Goal: Check status: Check status

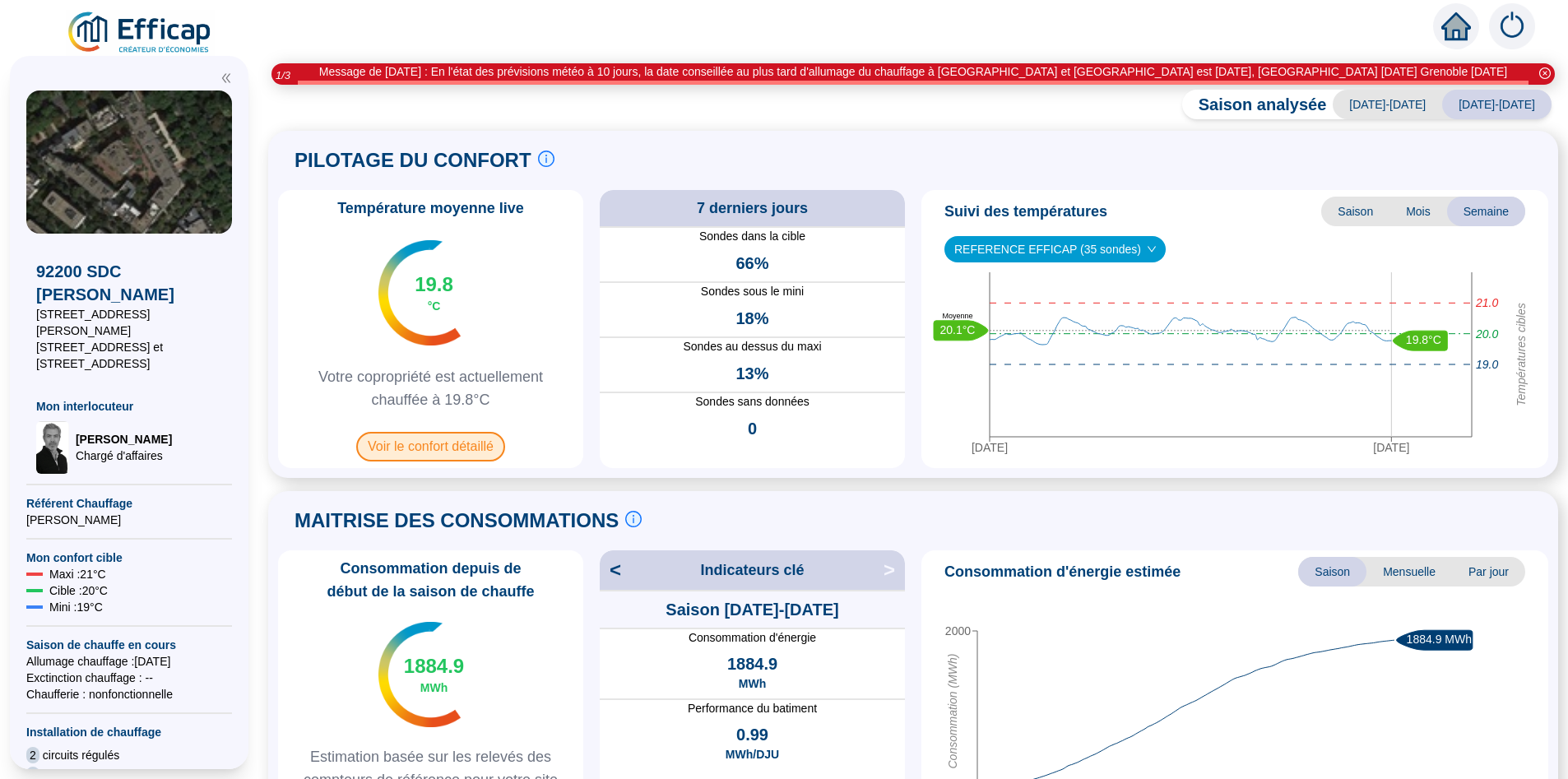
click at [465, 450] on span "Voir le confort détaillé" at bounding box center [430, 446] width 149 height 30
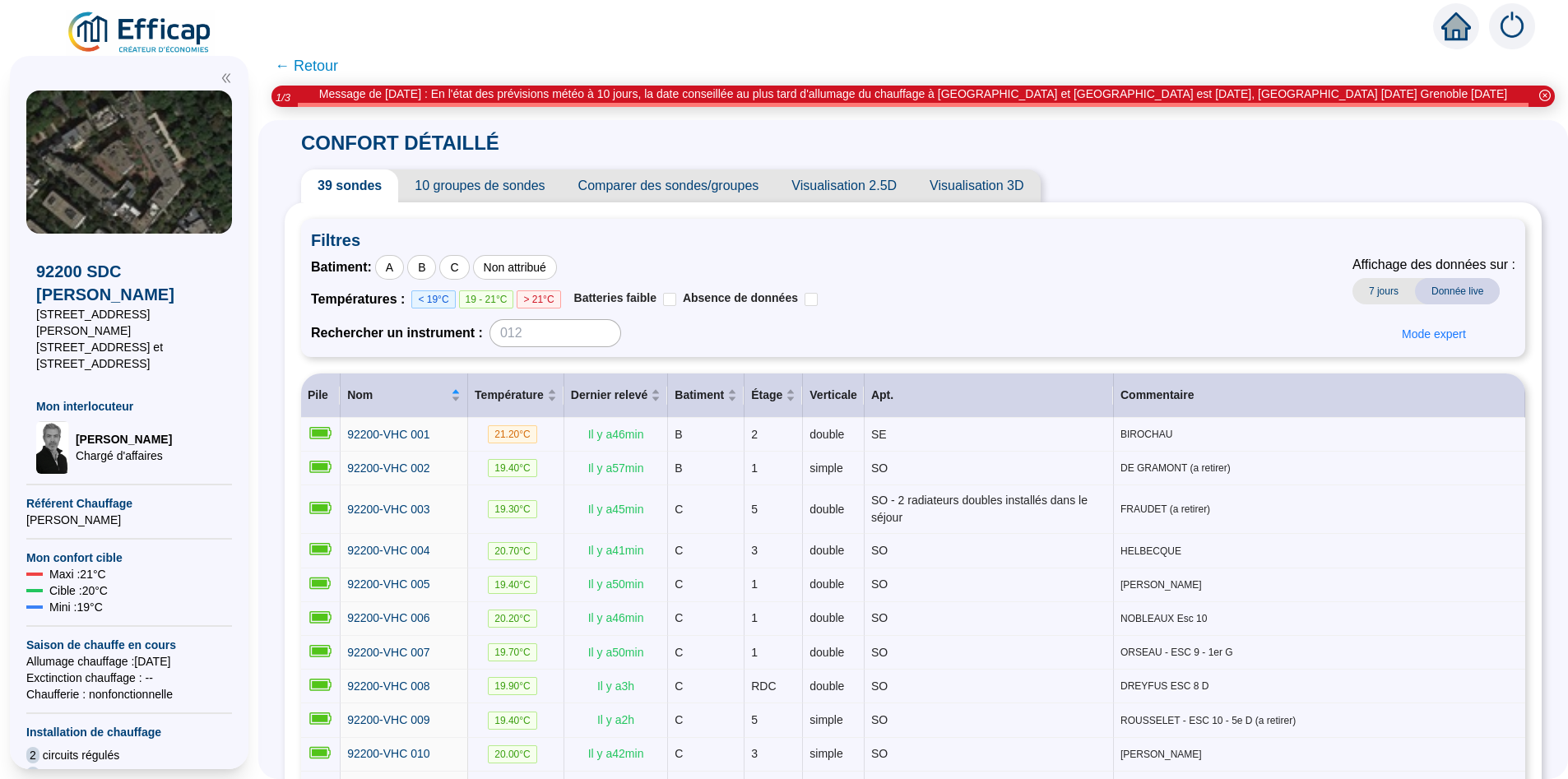
click at [991, 190] on span "Visualisation 3D" at bounding box center [976, 186] width 127 height 33
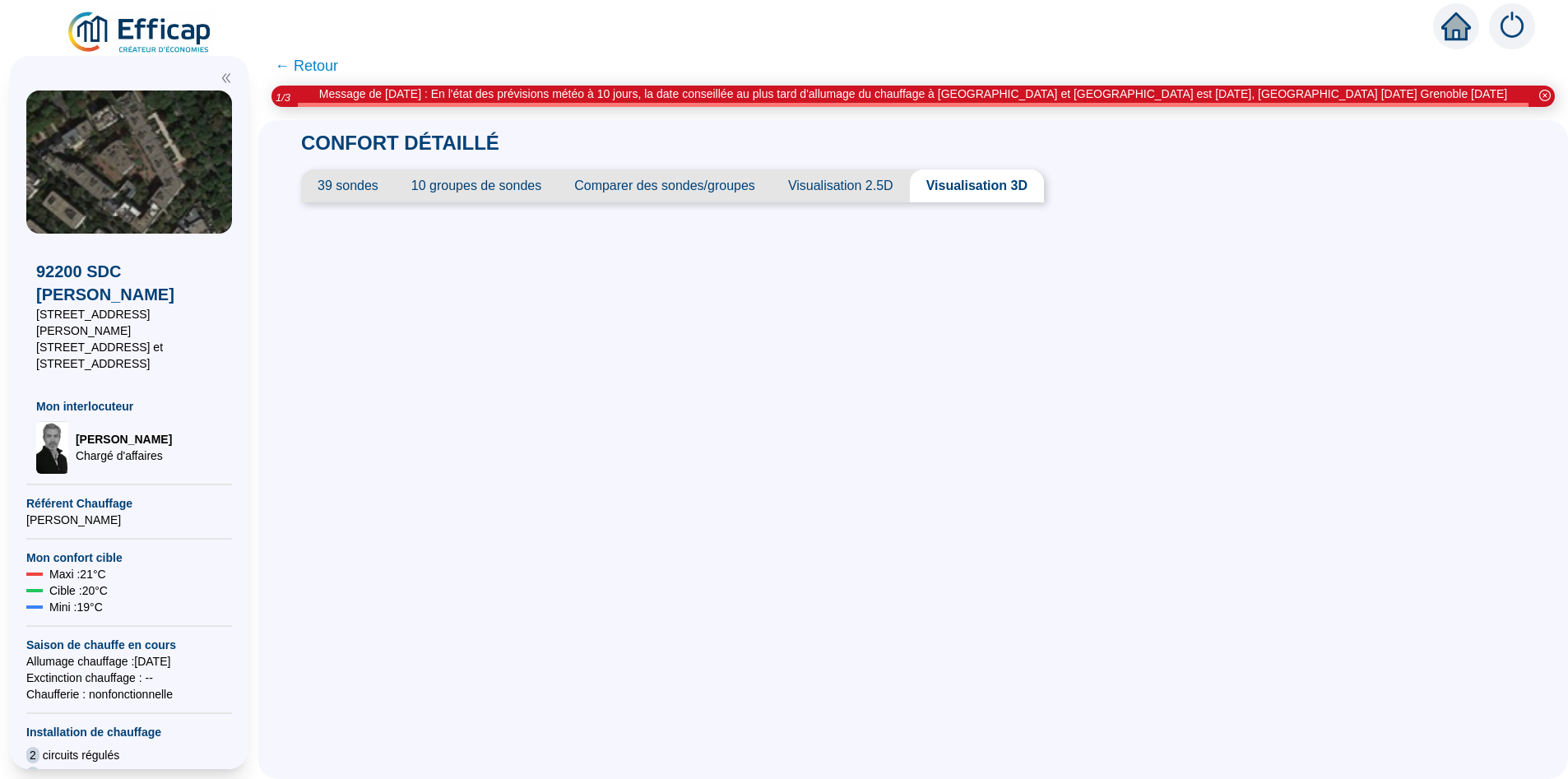
click at [831, 190] on span "Visualisation 2.5D" at bounding box center [841, 186] width 138 height 33
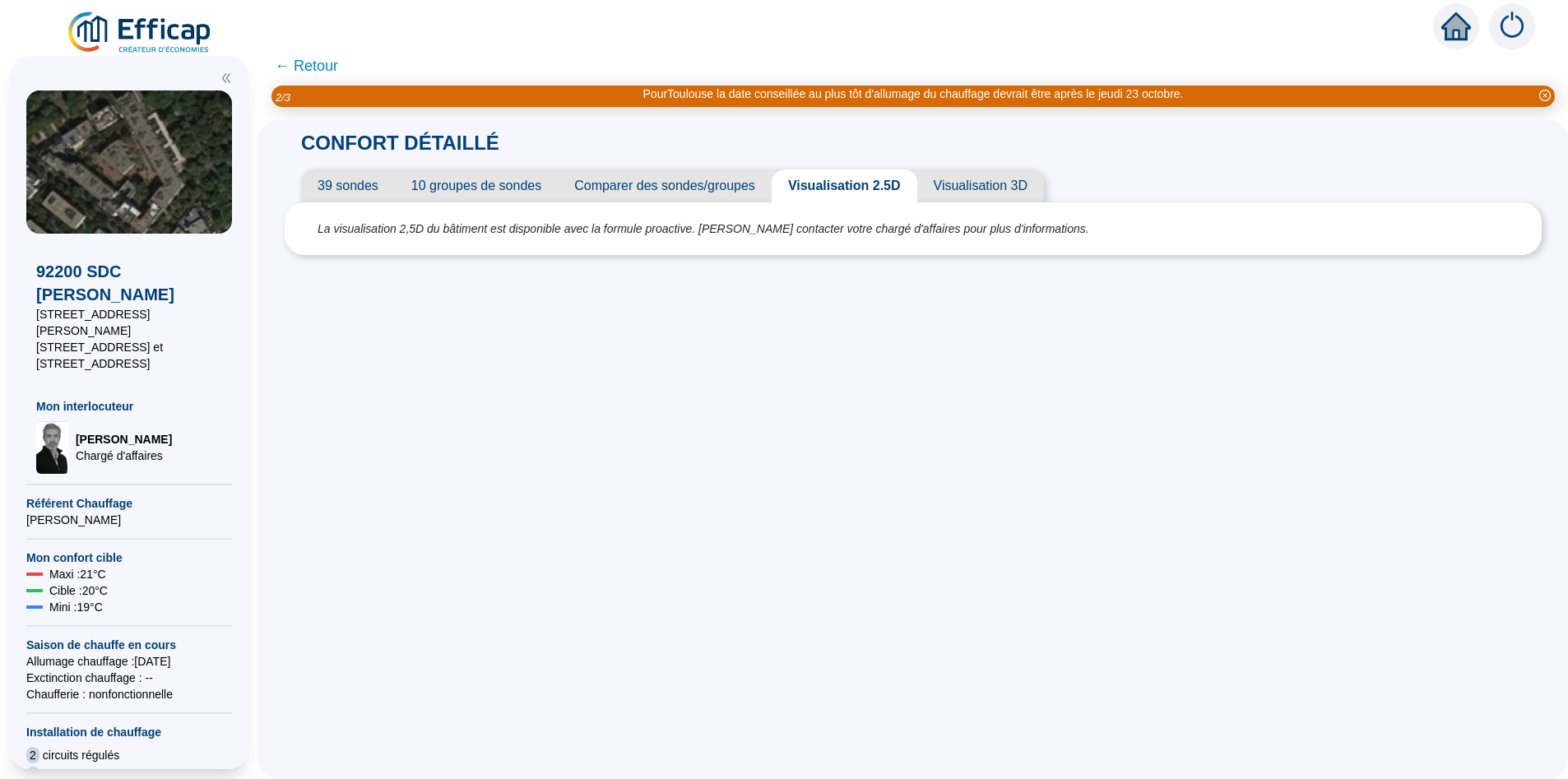
click at [342, 185] on span "39 sondes" at bounding box center [348, 186] width 94 height 33
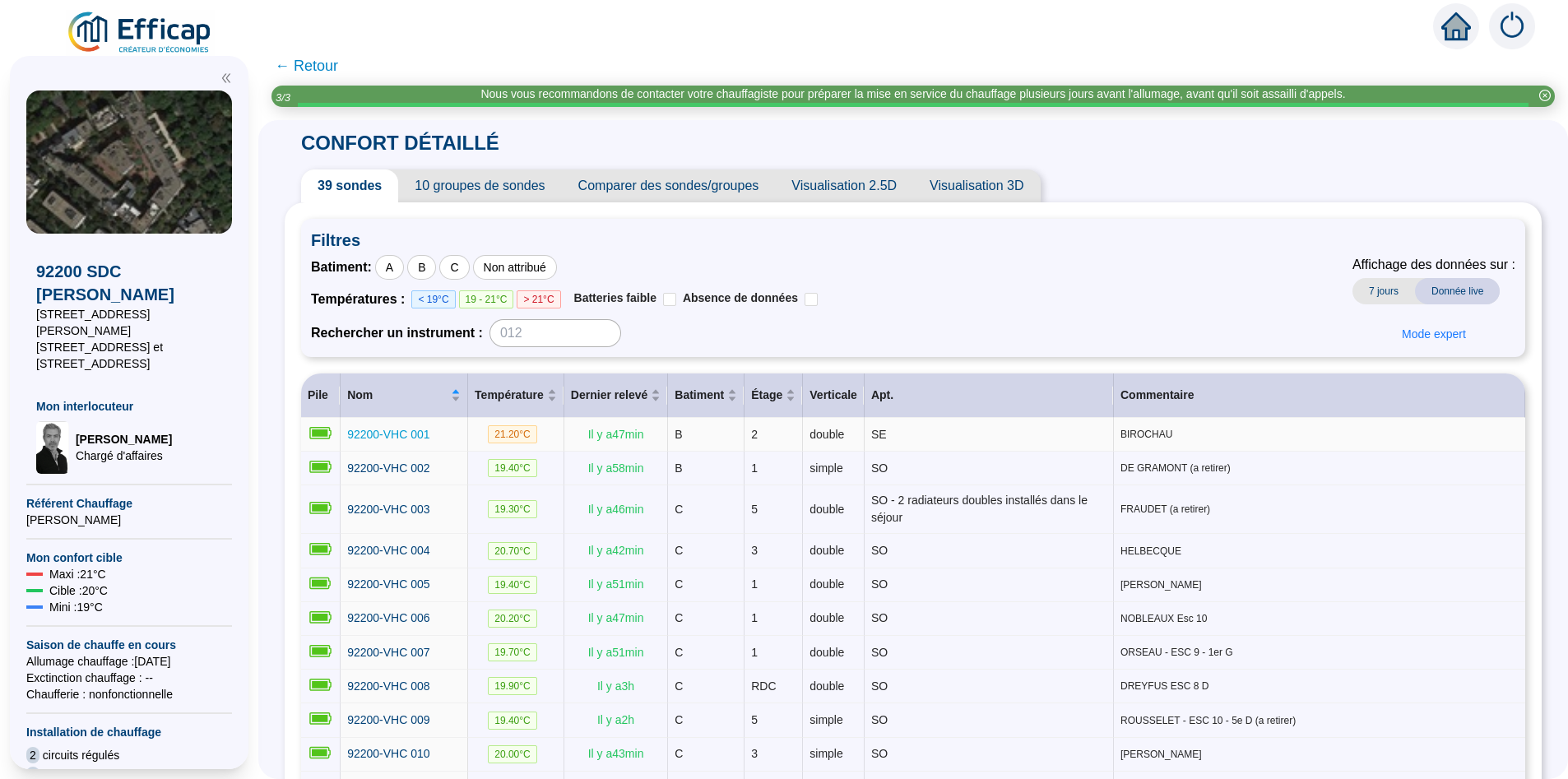
click at [402, 438] on span "92200-VHC 001" at bounding box center [389, 435] width 83 height 13
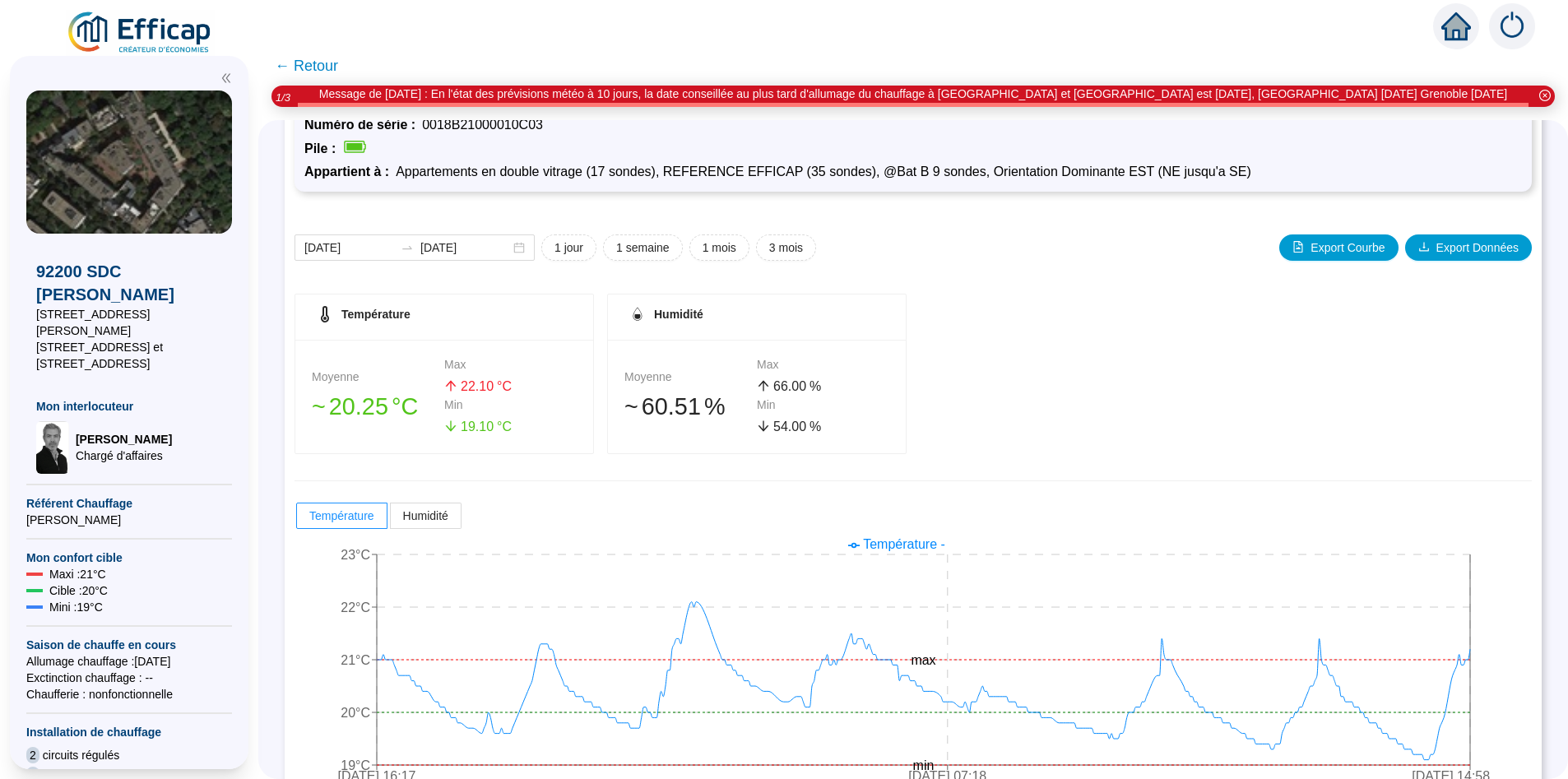
scroll to position [134, 0]
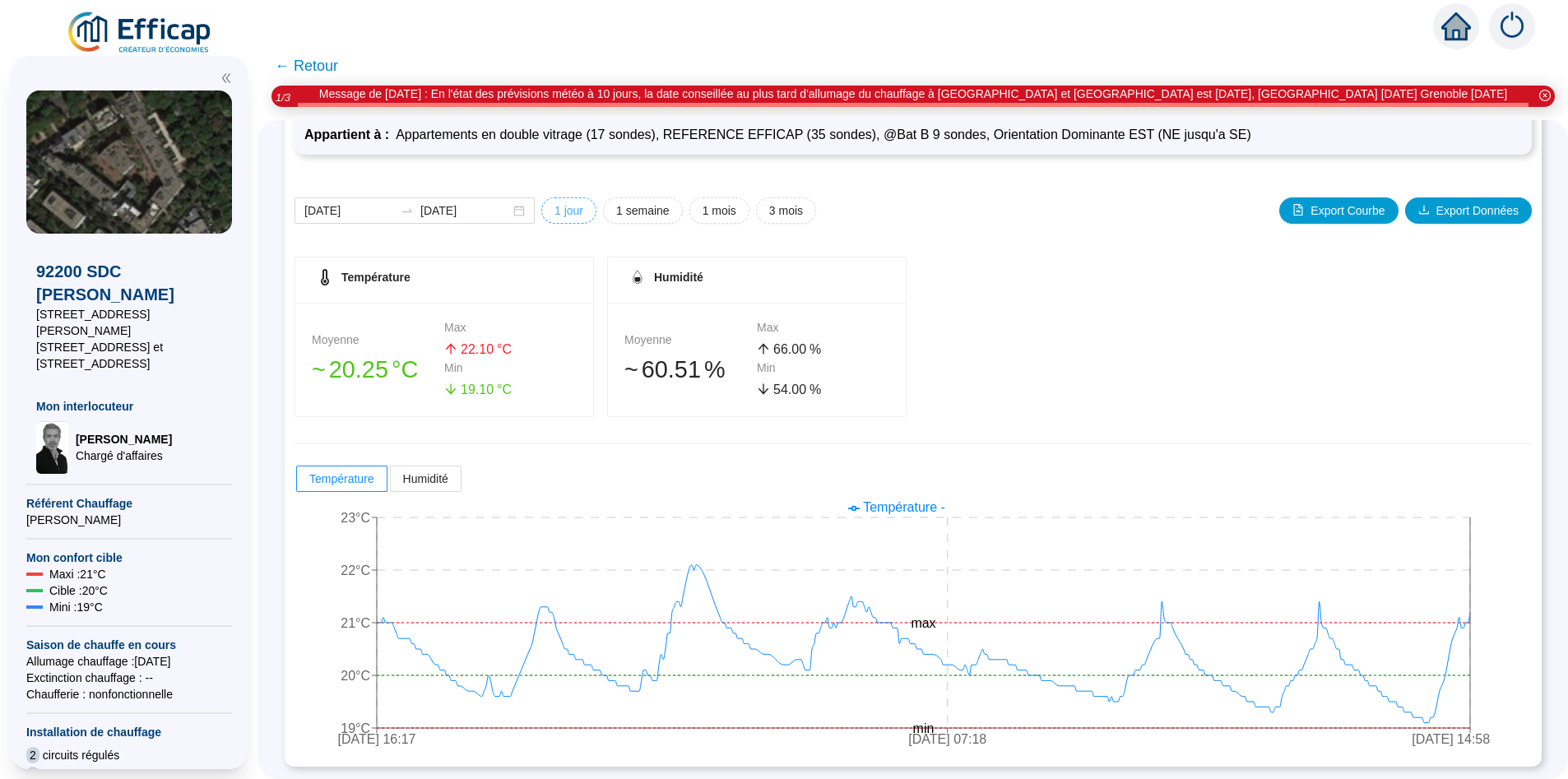
click at [555, 210] on span "1 jour" at bounding box center [569, 211] width 29 height 17
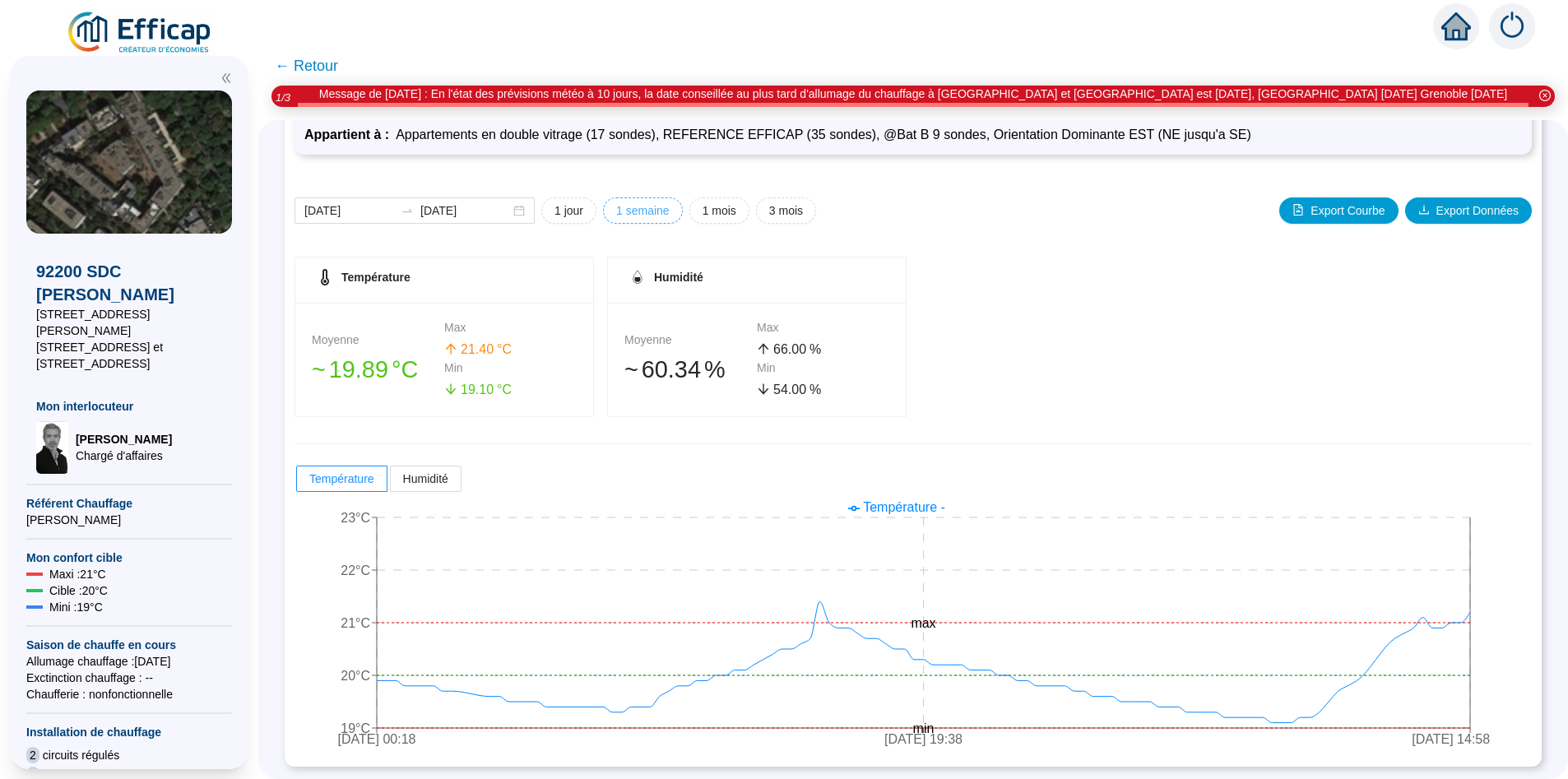
click at [633, 215] on span "1 semaine" at bounding box center [643, 211] width 54 height 17
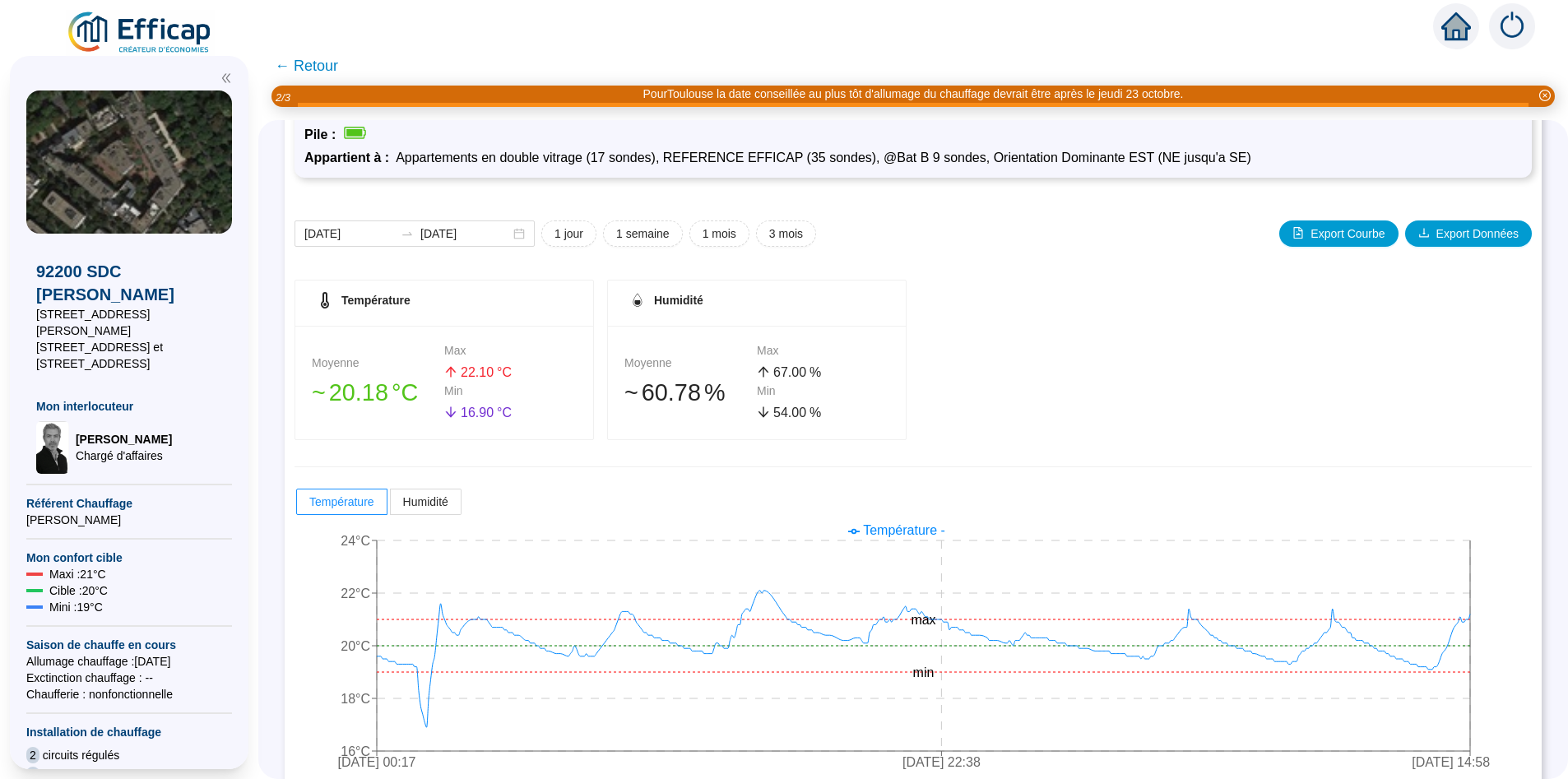
scroll to position [88, 0]
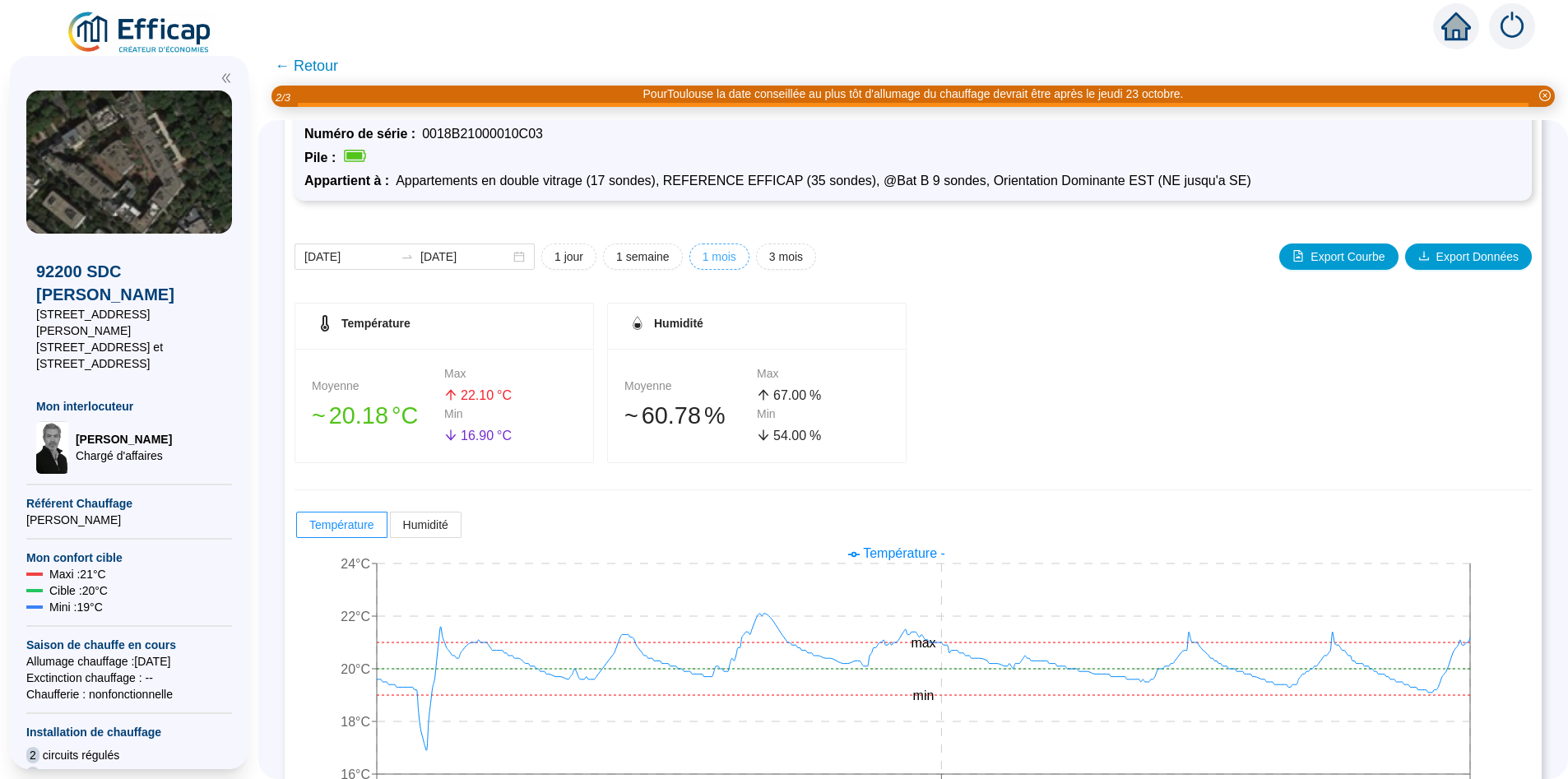
click at [718, 262] on span "1 mois" at bounding box center [719, 257] width 34 height 17
type input "[DATE]"
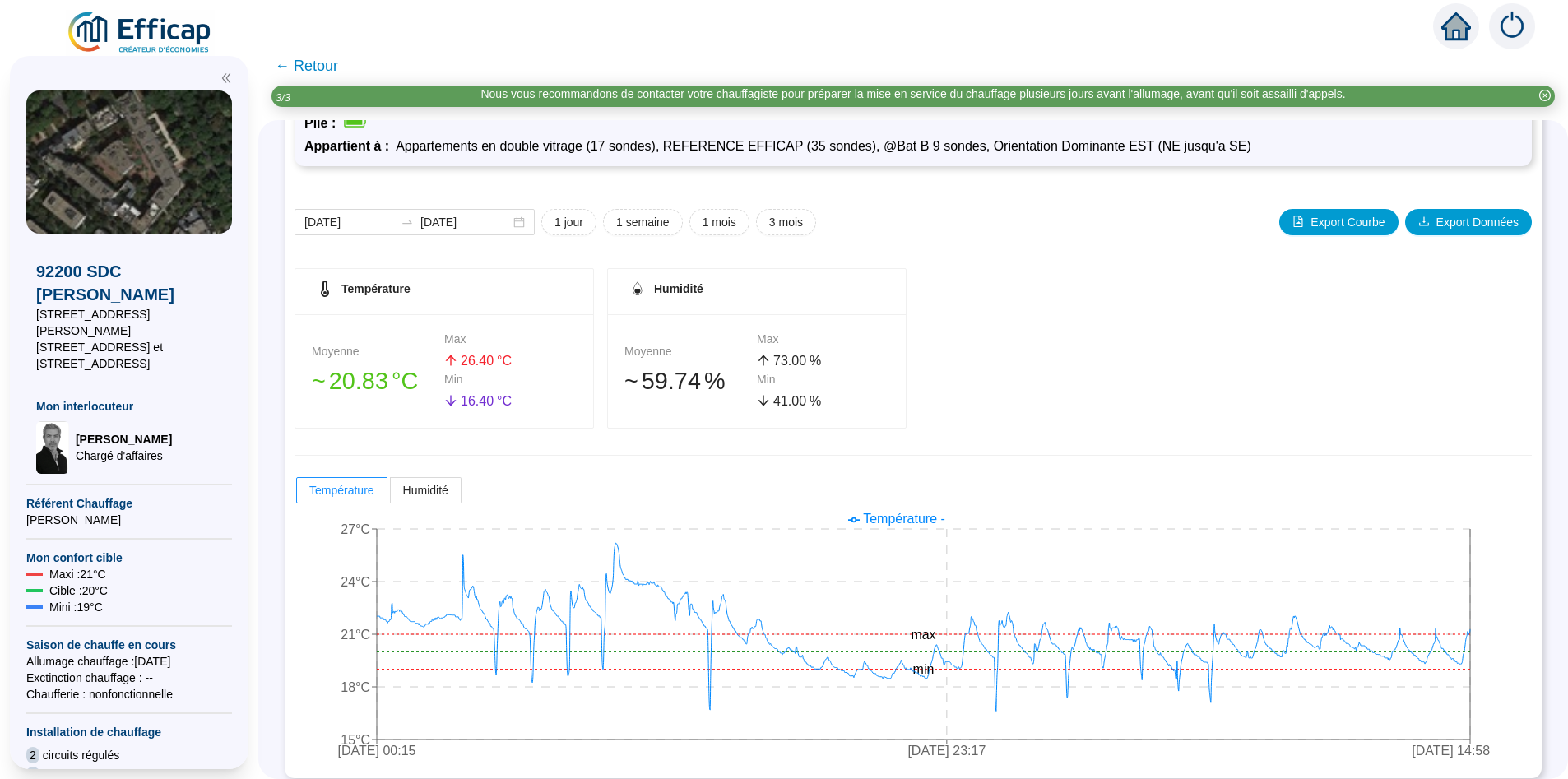
scroll to position [134, 0]
